Goal: Task Accomplishment & Management: Manage account settings

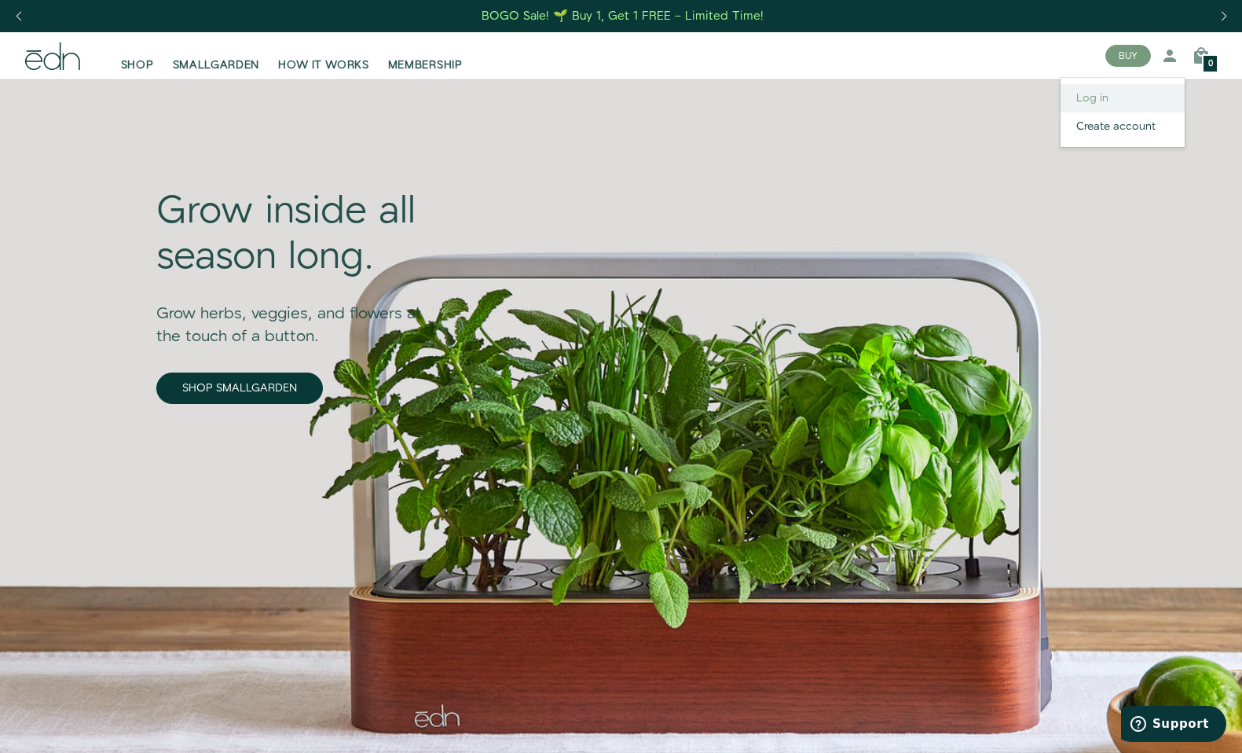
click at [1105, 95] on link "Log in" at bounding box center [1123, 98] width 124 height 28
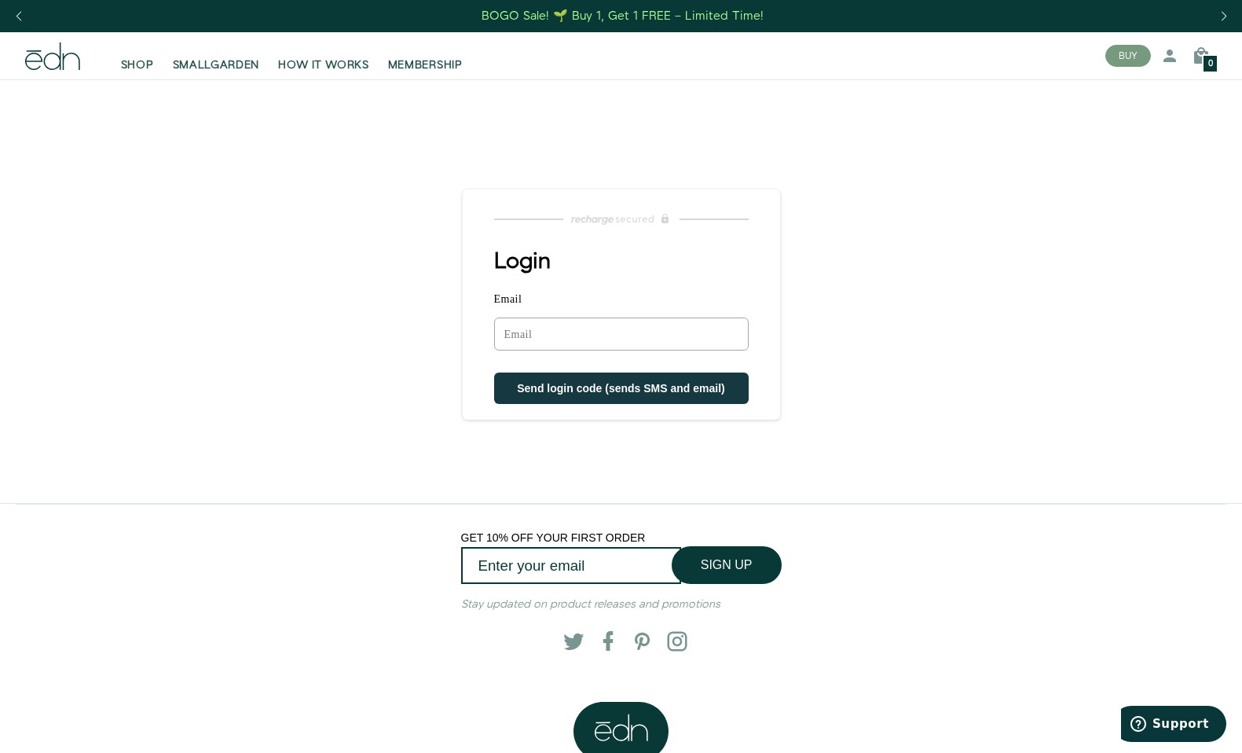
click at [592, 334] on input "Email" at bounding box center [621, 334] width 255 height 33
click at [526, 330] on input "Email" at bounding box center [621, 334] width 255 height 33
type input "[EMAIL_ADDRESS][DOMAIN_NAME]"
click at [632, 387] on span "Send login code (sends SMS and email)" at bounding box center [621, 390] width 208 height 13
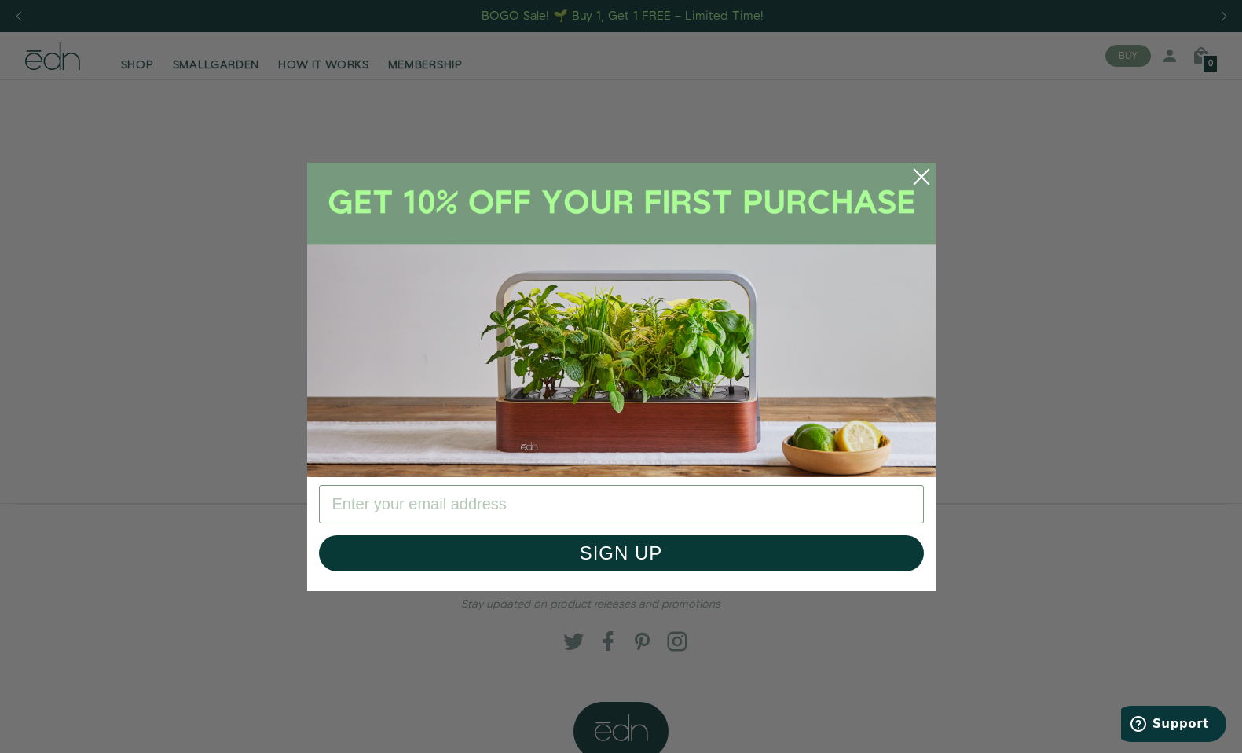
click at [923, 166] on circle "Close dialog" at bounding box center [922, 177] width 35 height 35
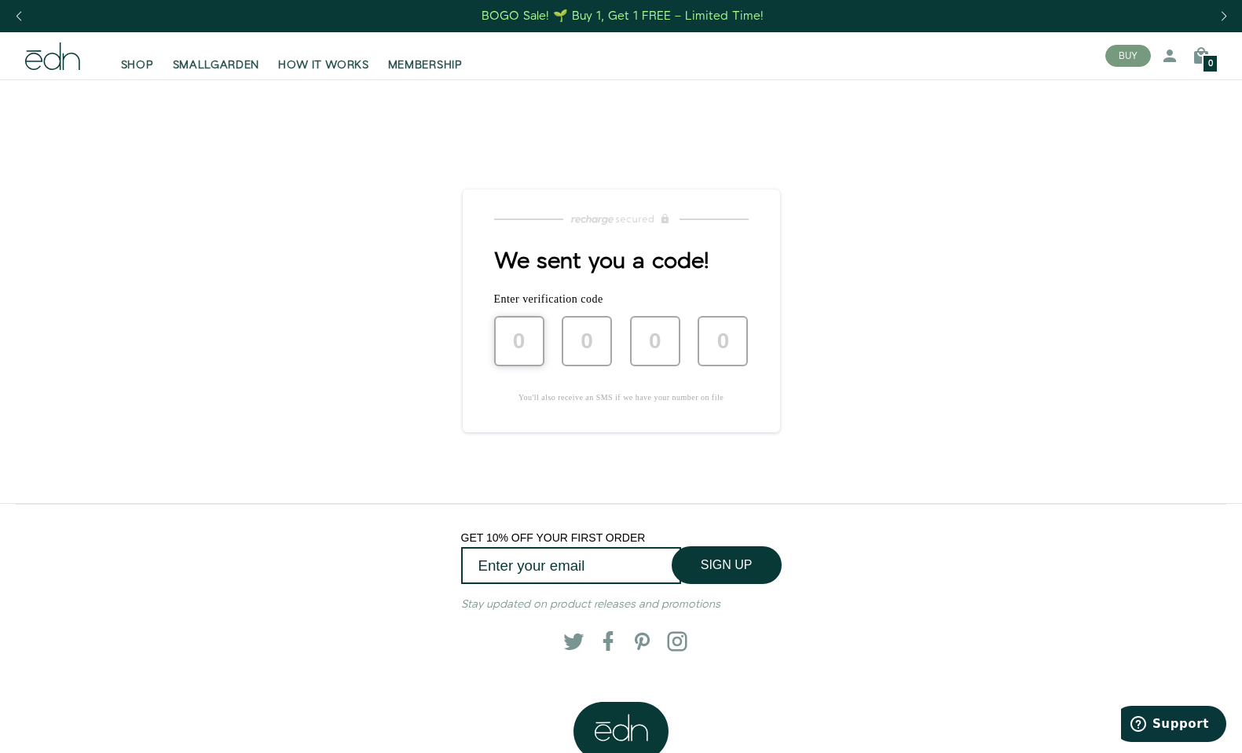
click at [514, 331] on input "text" at bounding box center [519, 341] width 50 height 50
type input "1"
type input "5"
type input "0"
type input "7"
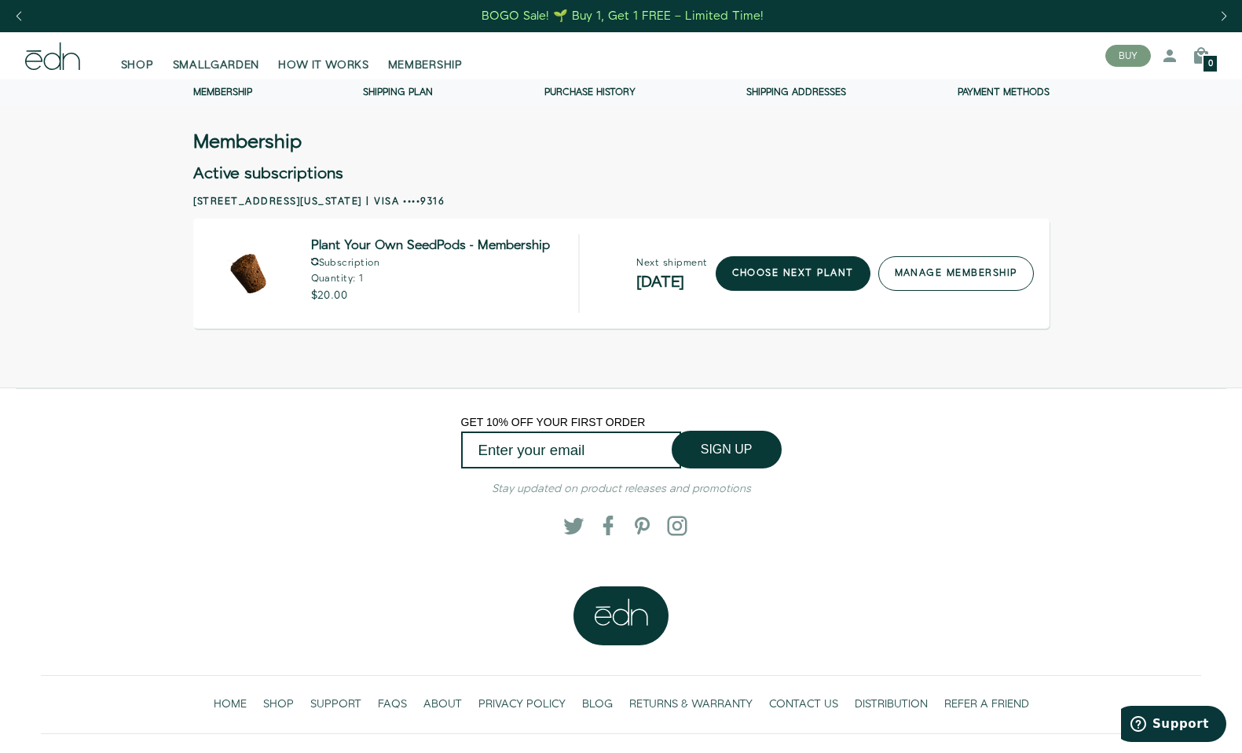
click at [923, 280] on link "manage membership" at bounding box center [957, 273] width 156 height 35
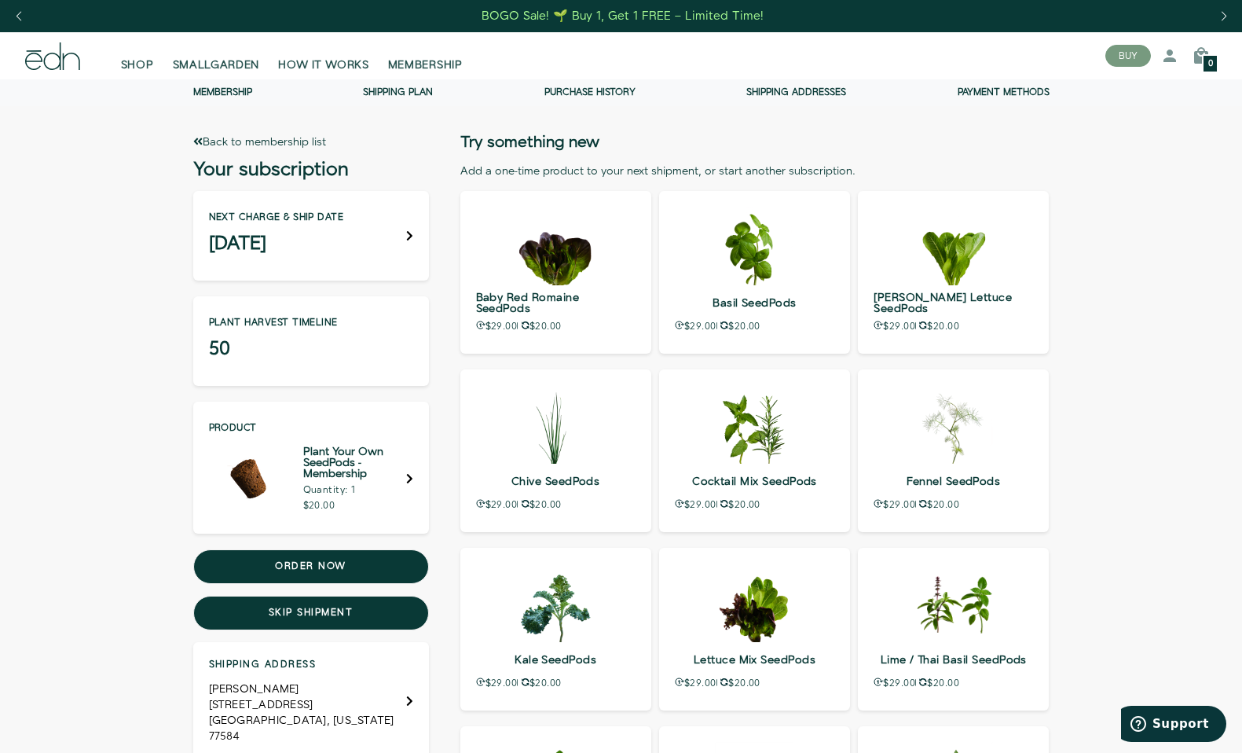
click at [404, 234] on div "Next charge & ship date [DATE]" at bounding box center [311, 236] width 236 height 90
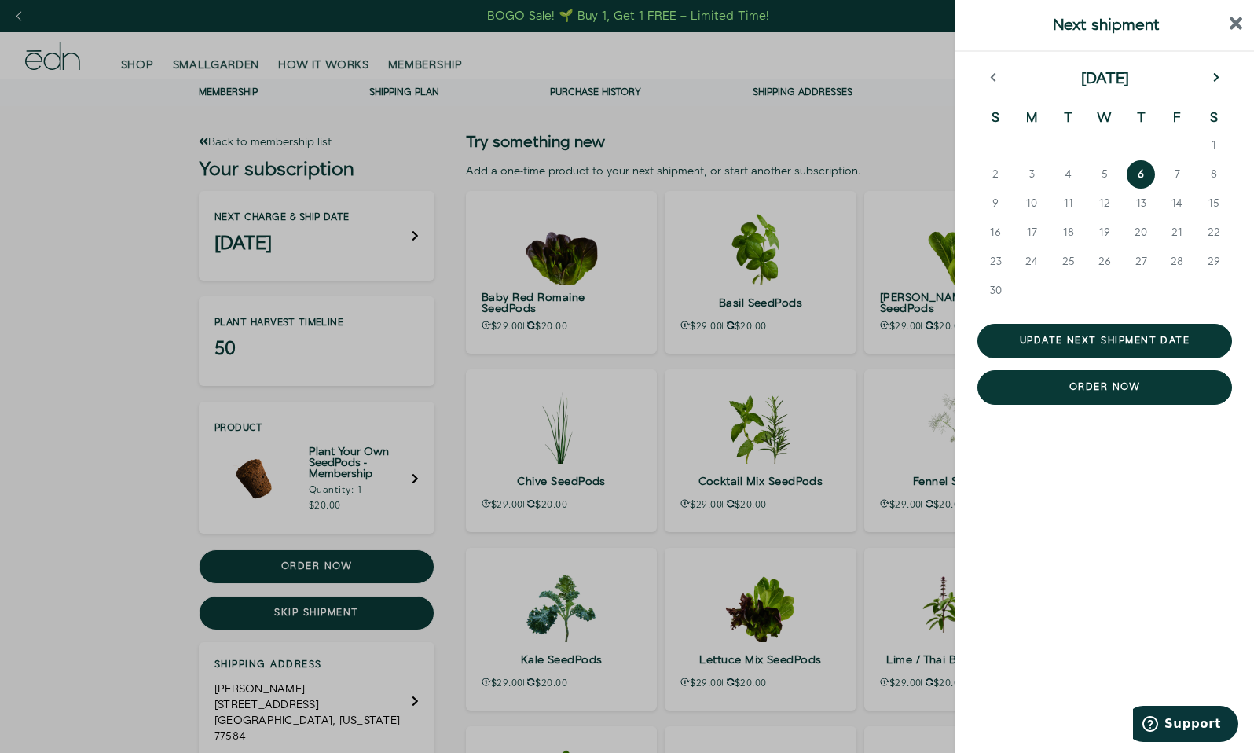
click at [1217, 77] on icon "next month" at bounding box center [1216, 77] width 6 height 9
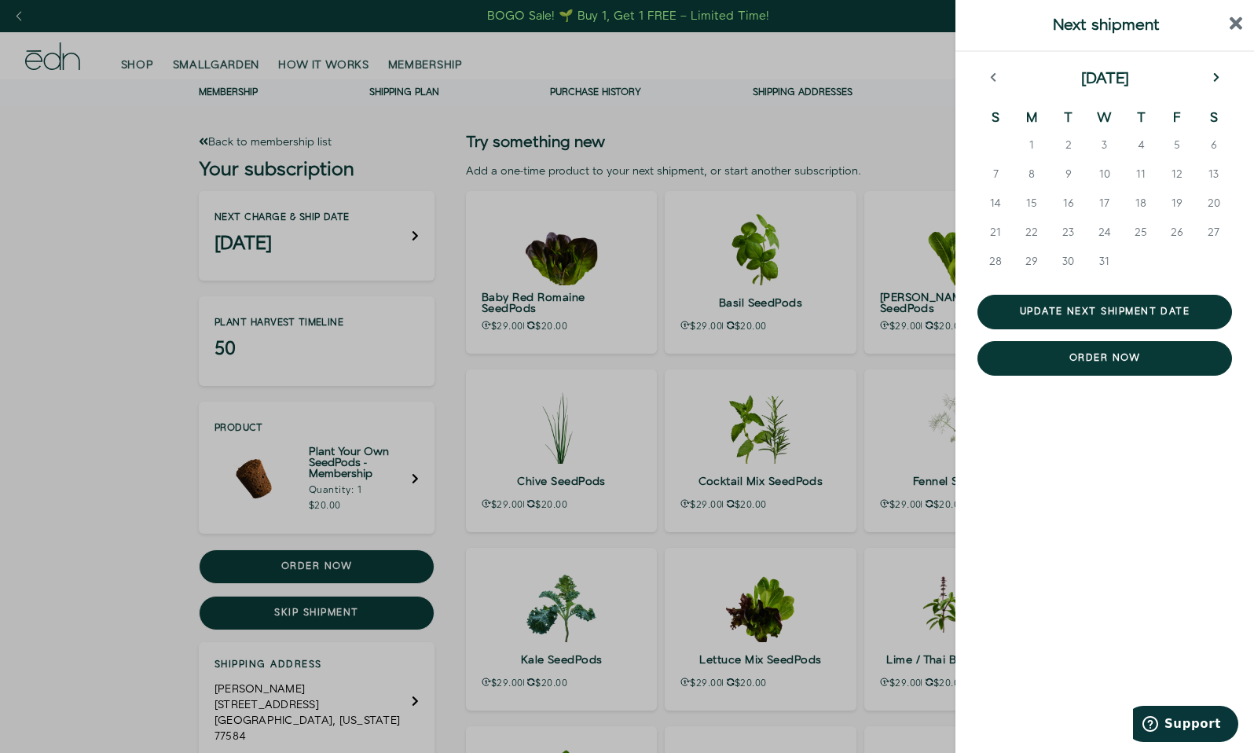
click at [1217, 76] on icon "next month" at bounding box center [1216, 77] width 6 height 9
click at [1036, 169] on button "5" at bounding box center [1032, 177] width 36 height 29
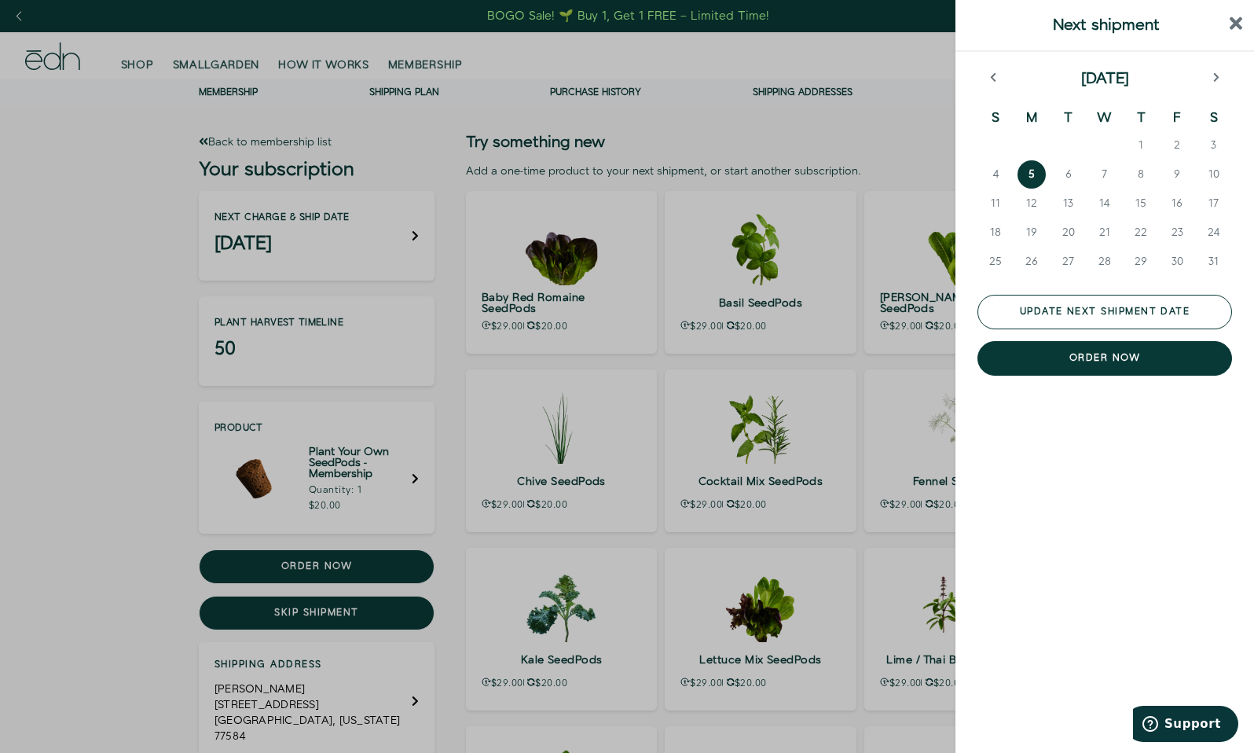
click at [1158, 309] on button "Update next shipment date" at bounding box center [1105, 312] width 255 height 35
